Goal: Task Accomplishment & Management: Manage account settings

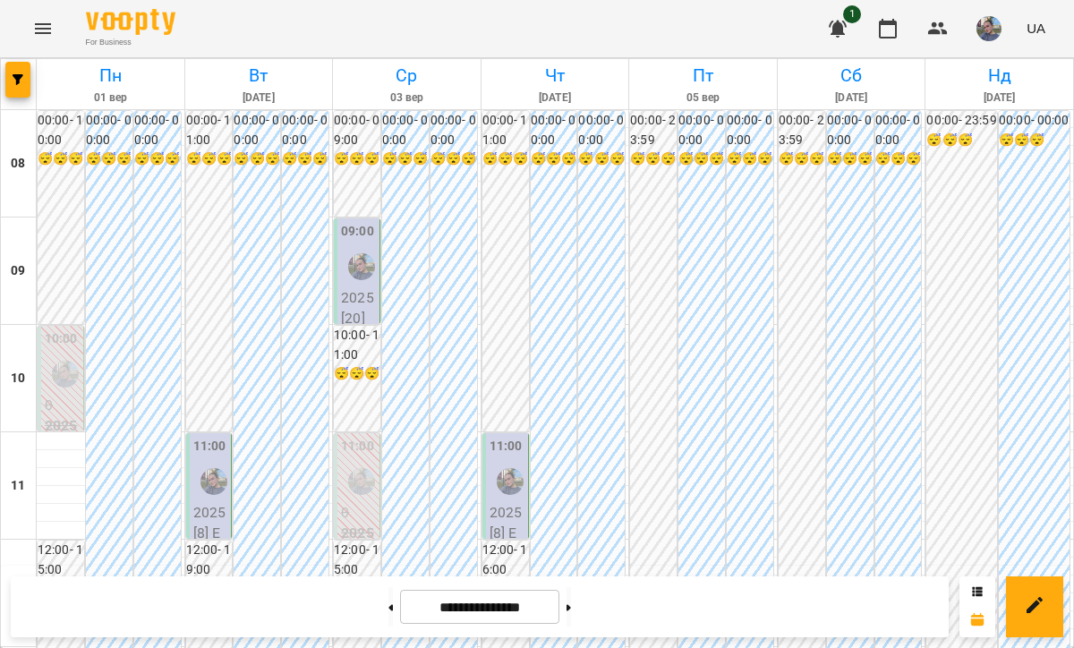
scroll to position [1154, 0]
click at [388, 595] on button at bounding box center [390, 606] width 4 height 39
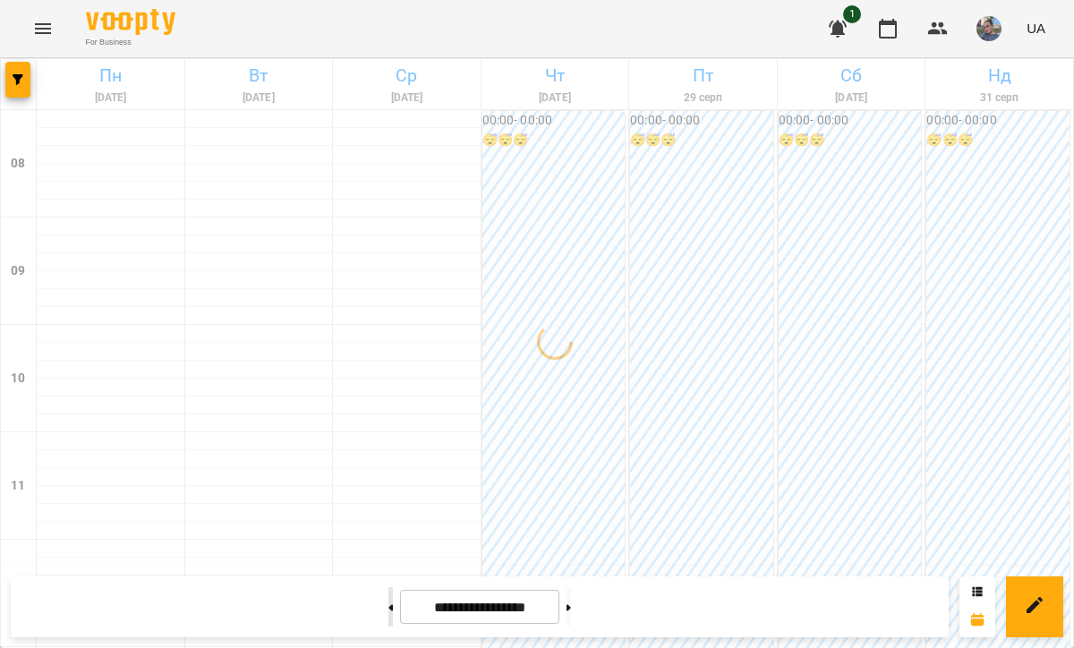
click at [388, 595] on button at bounding box center [390, 606] width 4 height 39
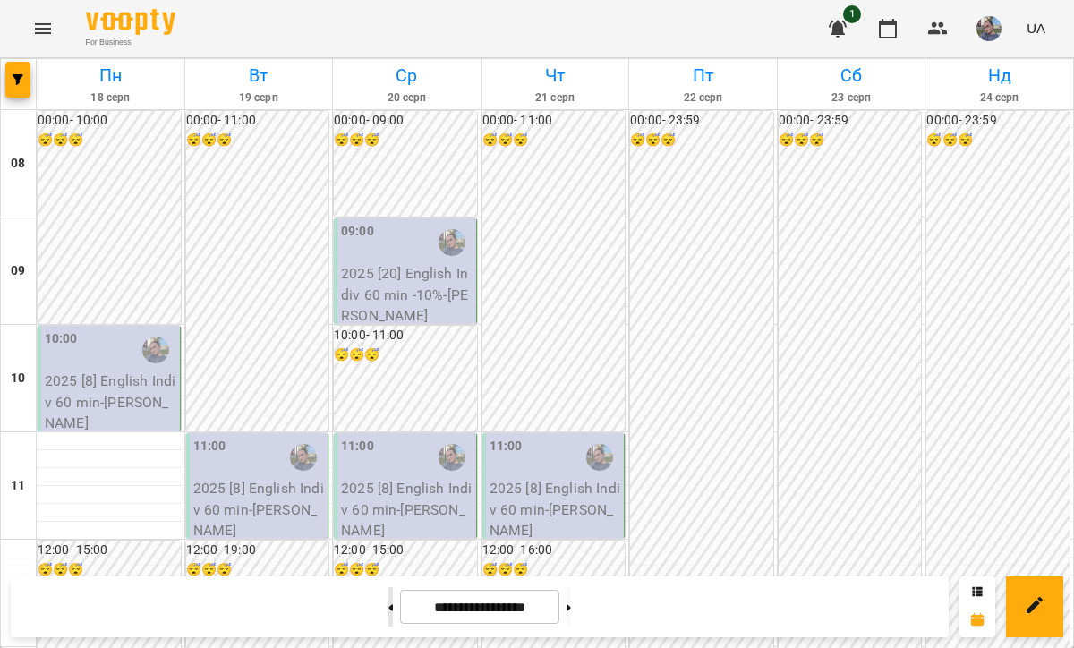
click at [388, 601] on button at bounding box center [390, 606] width 4 height 39
type input "**********"
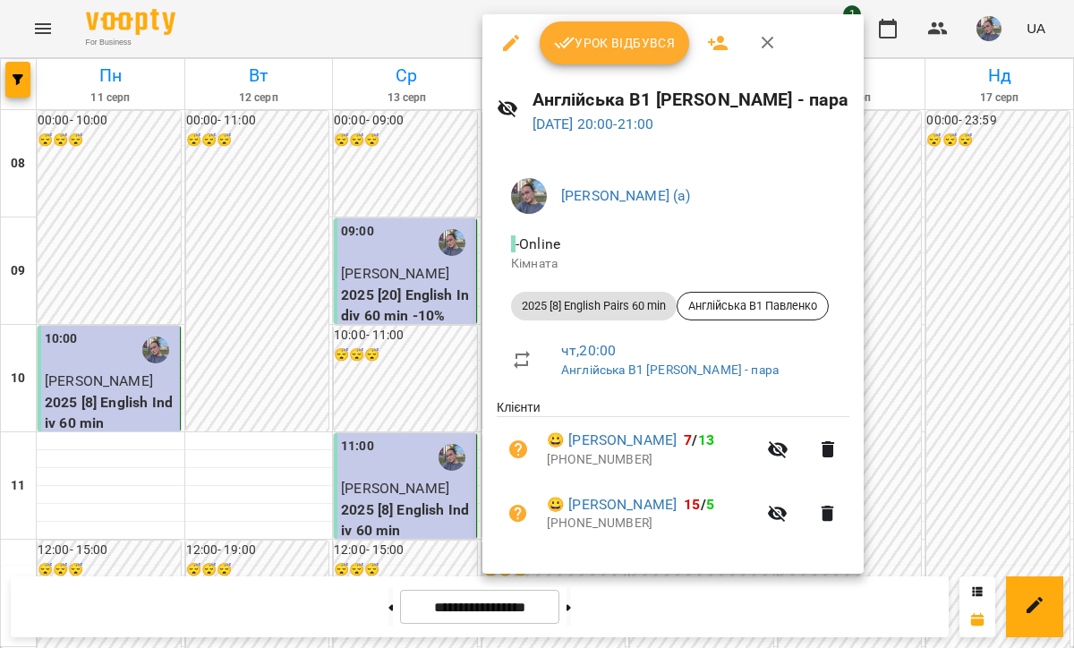
click at [607, 48] on span "Урок відбувся" at bounding box center [615, 42] width 122 height 21
